Goal: Information Seeking & Learning: Learn about a topic

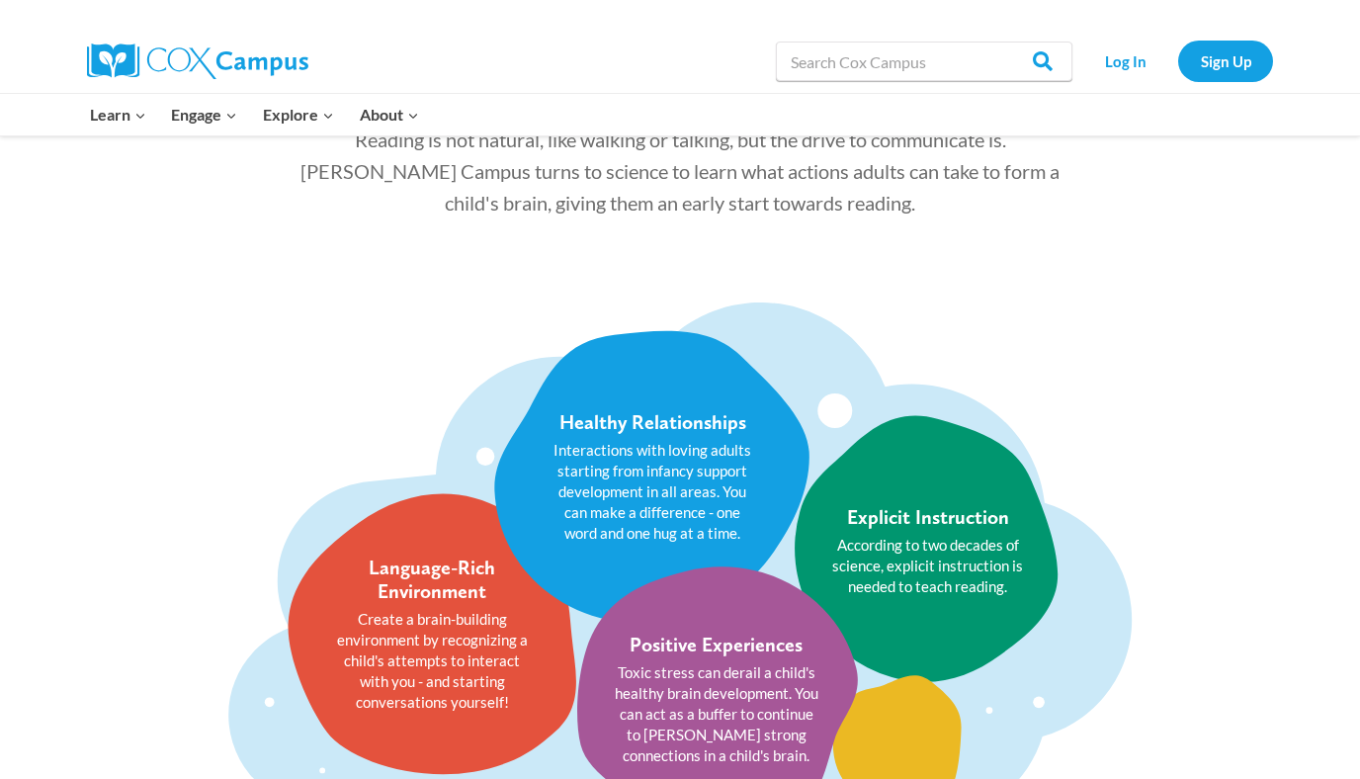
scroll to position [2283, 0]
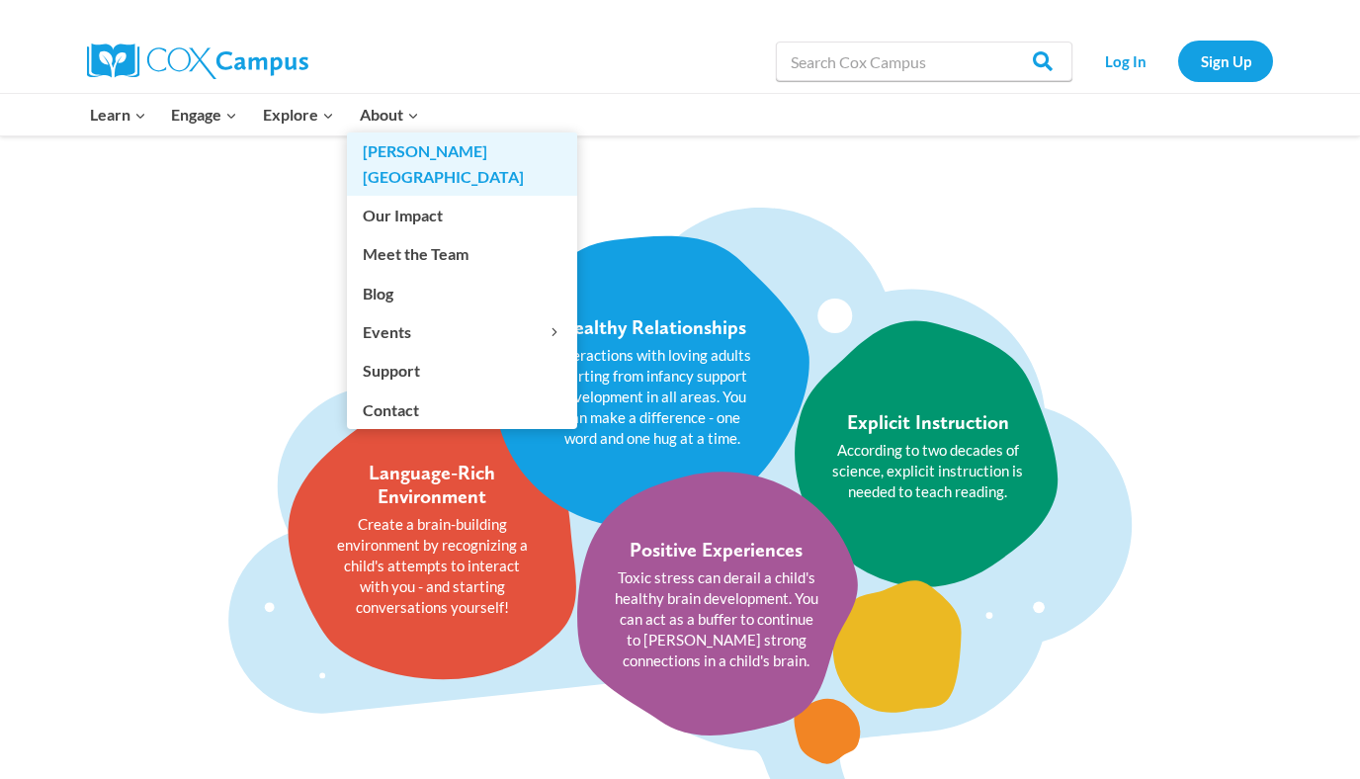
click at [407, 152] on link "[PERSON_NAME][GEOGRAPHIC_DATA]" at bounding box center [462, 163] width 230 height 63
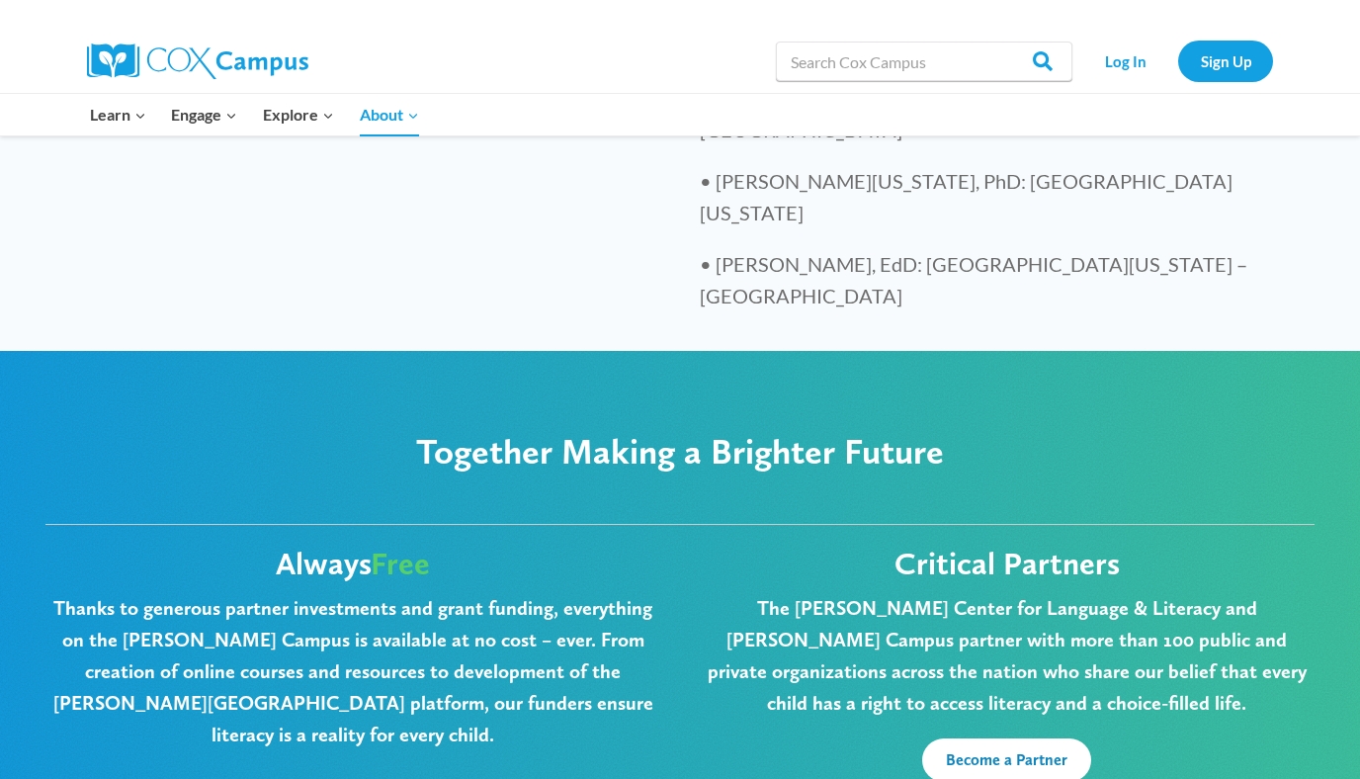
scroll to position [4740, 0]
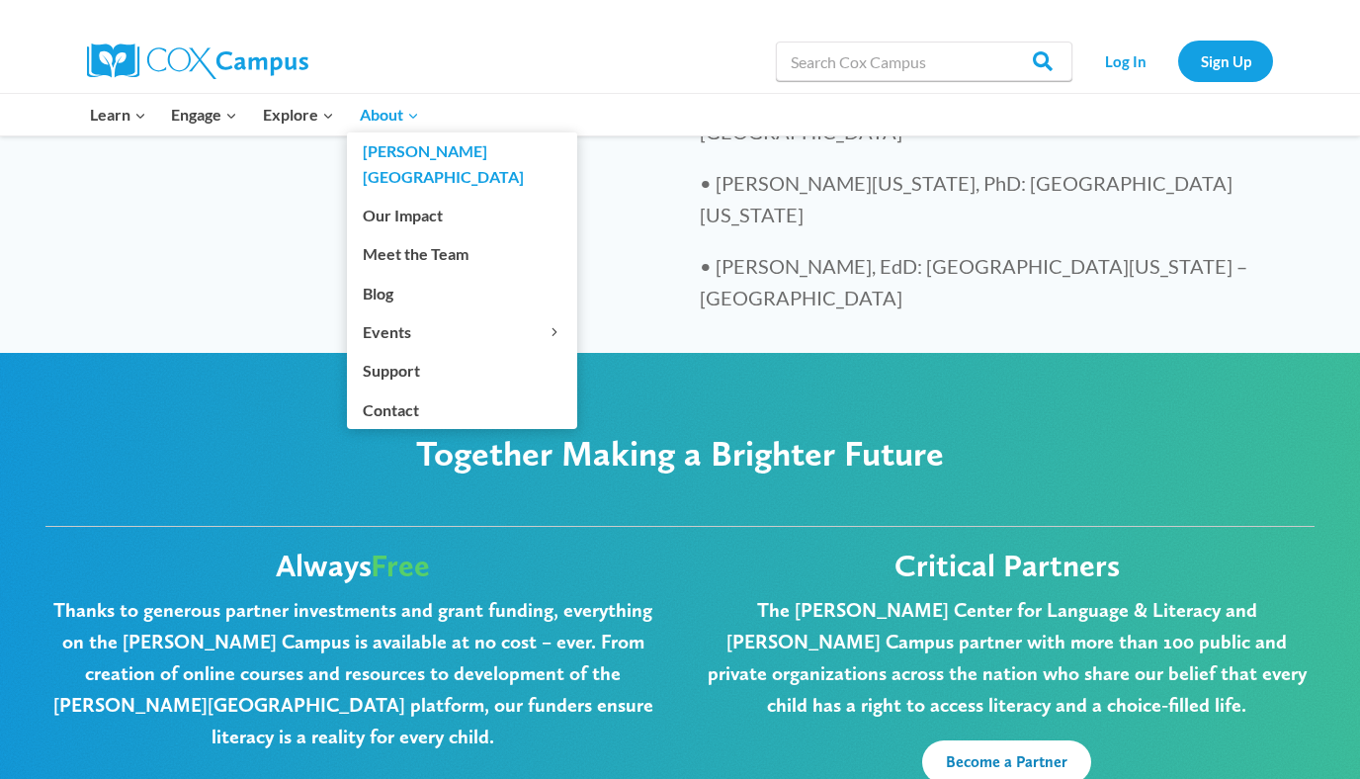
click at [391, 108] on span "About Expand" at bounding box center [389, 115] width 59 height 26
click at [402, 197] on link "Our Impact" at bounding box center [462, 216] width 230 height 38
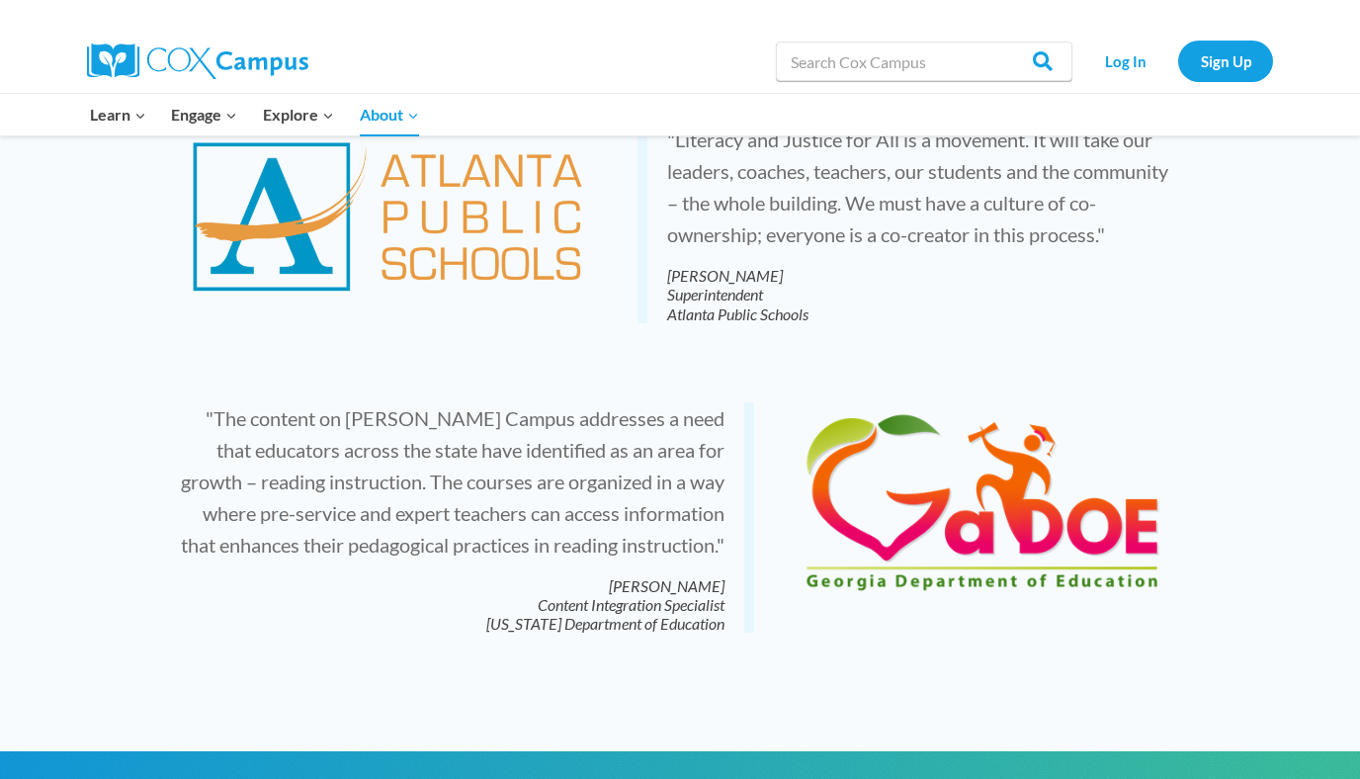
scroll to position [4315, 0]
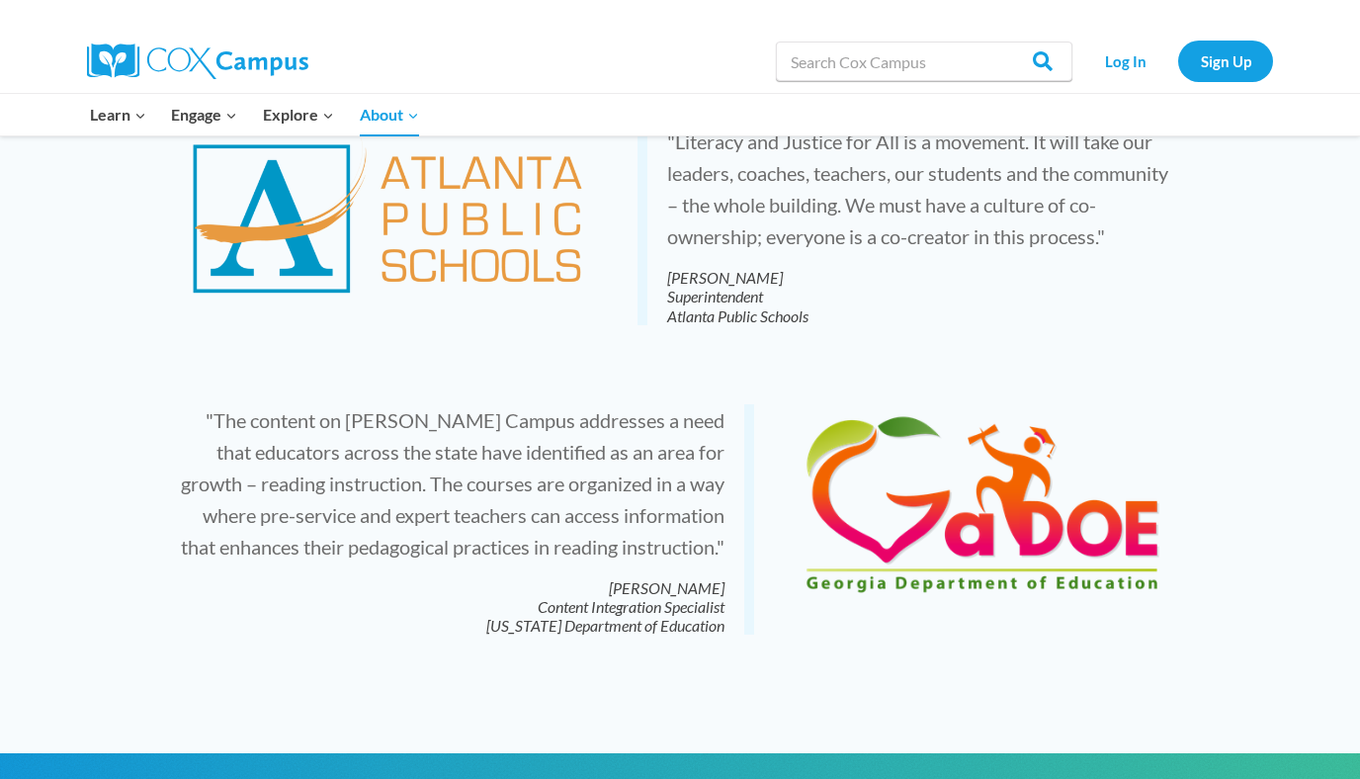
click at [327, 404] on p ""The content on Cox Campus addresses a need that educators across the state hav…" at bounding box center [451, 519] width 548 height 231
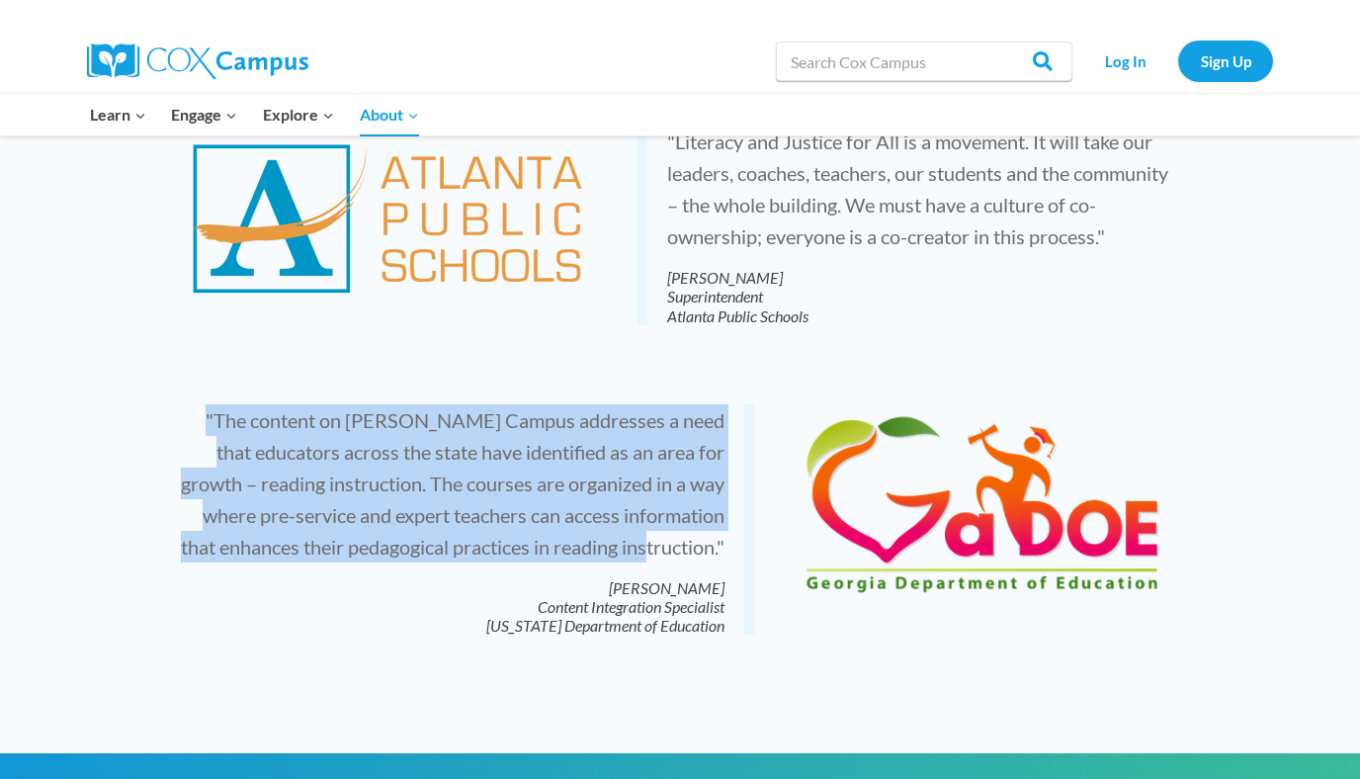
drag, startPoint x: 187, startPoint y: 305, endPoint x: 749, endPoint y: 430, distance: 576.1
click at [749, 430] on blockquote ""The content on Cox Campus addresses a need that educators across the state hav…" at bounding box center [465, 519] width 577 height 231
copy p ""The content on Cox Campus addresses a need that educators across the state hav…"
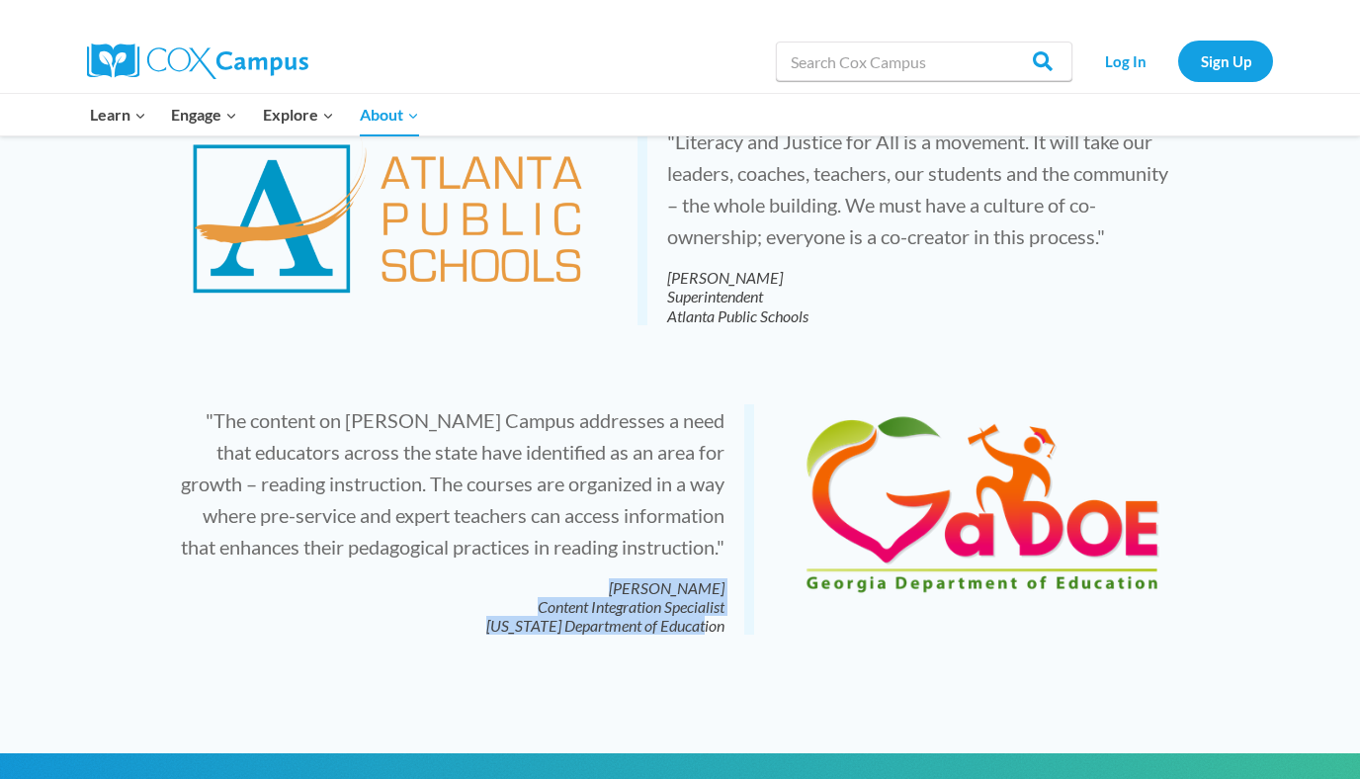
drag, startPoint x: 632, startPoint y: 477, endPoint x: 718, endPoint y: 514, distance: 93.5
click at [718, 578] on cite "Franeka Colley Content Integration Specialist Georgia Department of Education" at bounding box center [451, 606] width 548 height 57
click at [700, 578] on cite "Franeka Colley Content Integration Specialist Georgia Department of Education" at bounding box center [451, 606] width 548 height 57
drag, startPoint x: 629, startPoint y: 477, endPoint x: 729, endPoint y: 519, distance: 108.1
click at [729, 519] on blockquote ""The content on Cox Campus addresses a need that educators across the state hav…" at bounding box center [465, 519] width 577 height 231
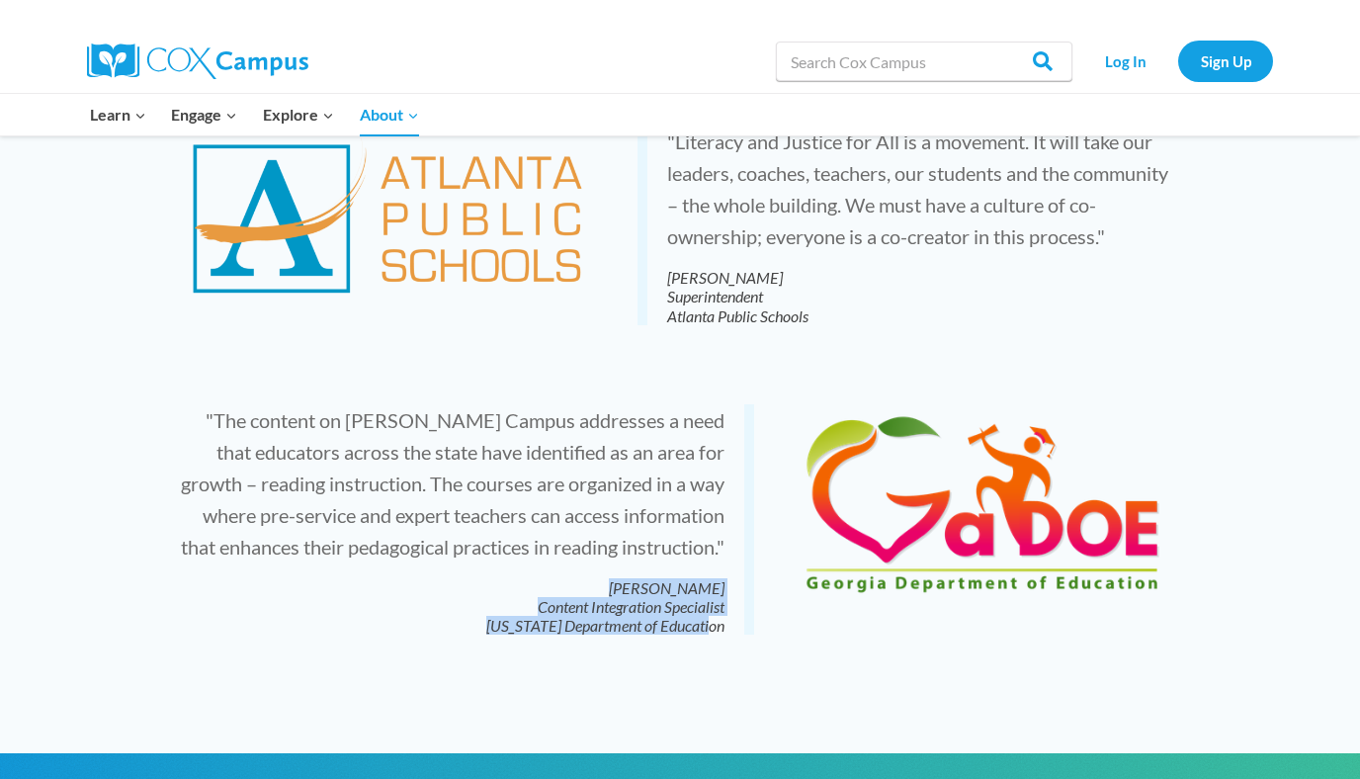
copy cite "Franeka Colley Content Integration Specialist Georgia Department of Education"
click at [665, 578] on cite "Franeka Colley Content Integration Specialist Georgia Department of Education" at bounding box center [451, 606] width 548 height 57
drag, startPoint x: 533, startPoint y: 499, endPoint x: 731, endPoint y: 518, distance: 198.6
click at [731, 518] on blockquote ""The content on Cox Campus addresses a need that educators across the state hav…" at bounding box center [465, 519] width 577 height 231
copy cite "Content Integration Specialist Georgia Department of Education"
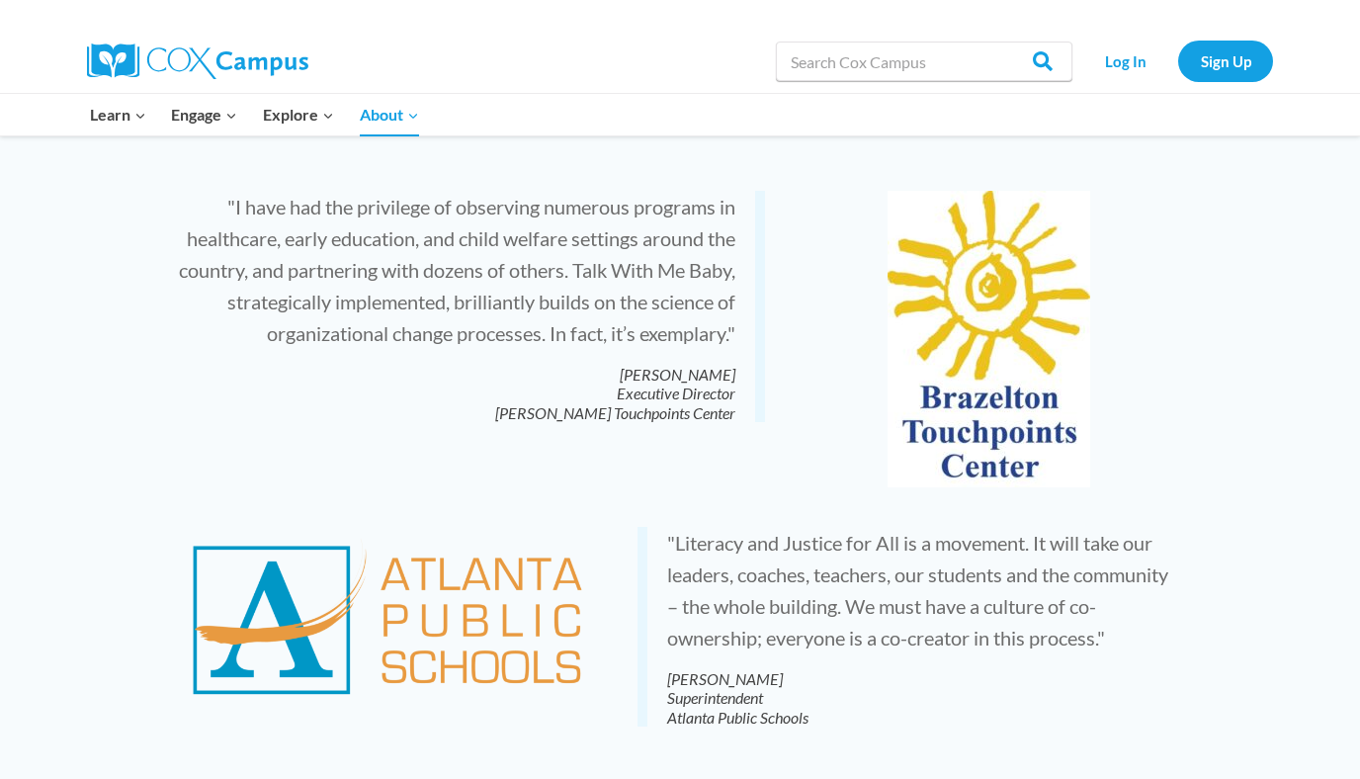
scroll to position [3909, 0]
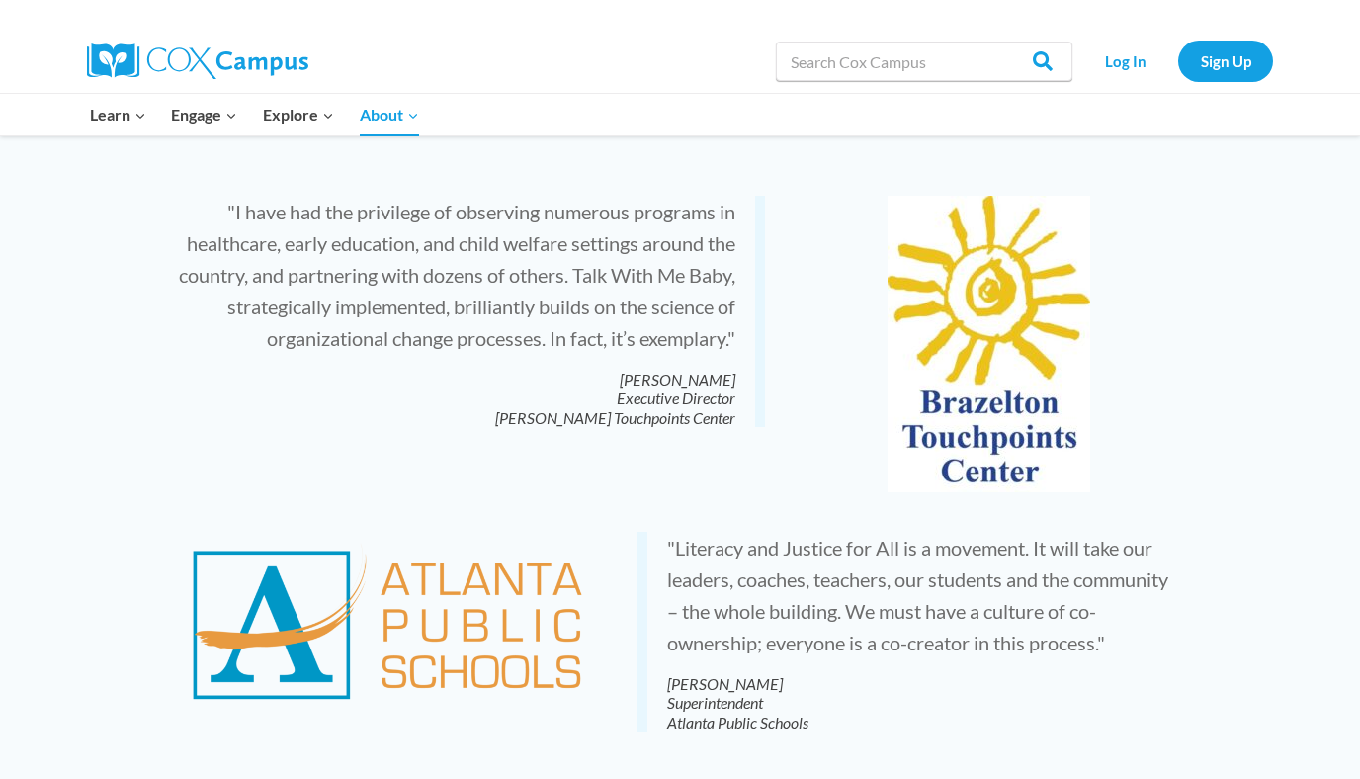
click at [767, 396] on div ""I have had the privilege of observing numerous programs in healthcare, early e…" at bounding box center [680, 344] width 1046 height 336
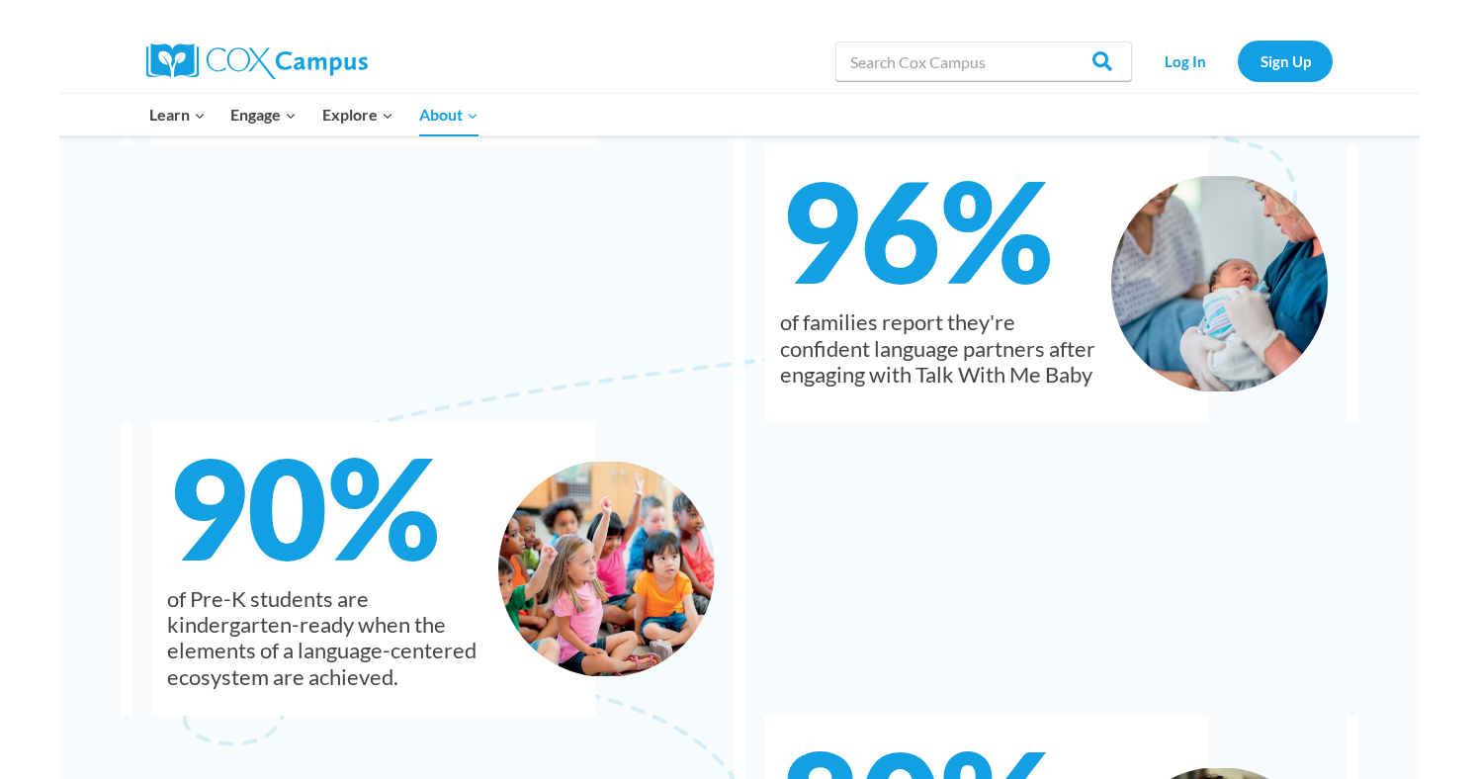
scroll to position [2447, 0]
